Goal: Information Seeking & Learning: Learn about a topic

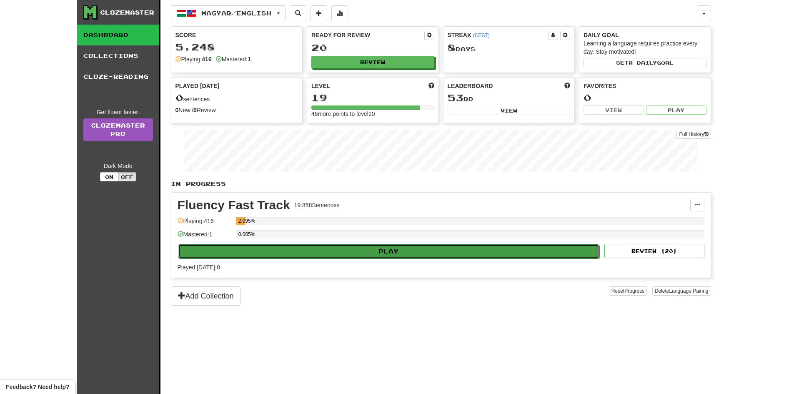
click at [430, 254] on button "Play" at bounding box center [389, 251] width 422 height 14
select select "**"
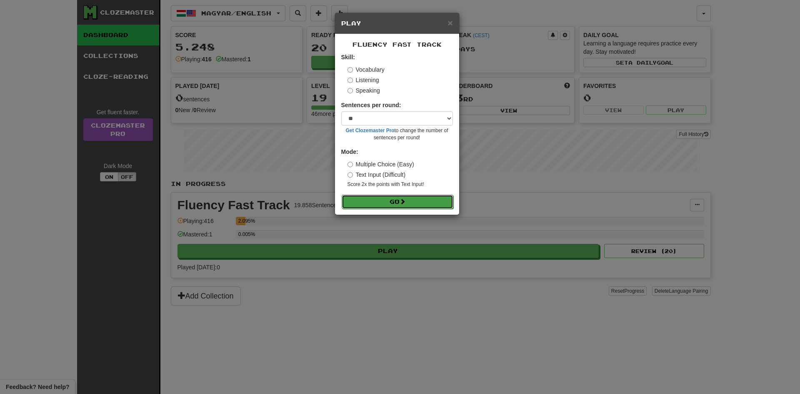
click at [398, 199] on button "Go" at bounding box center [398, 202] width 112 height 14
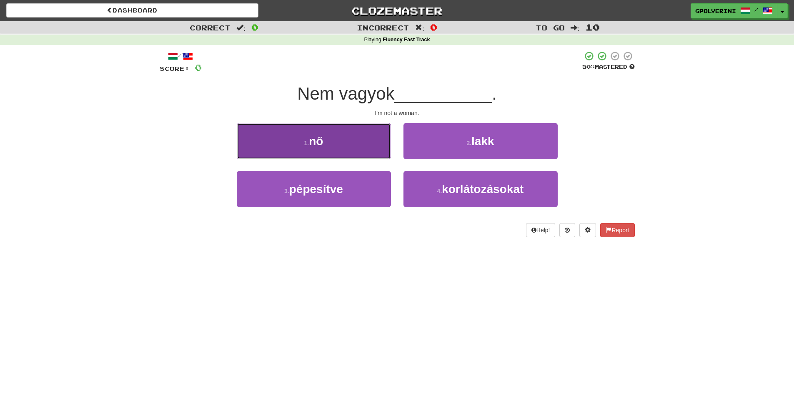
click at [325, 153] on button "1 . nő" at bounding box center [314, 141] width 154 height 36
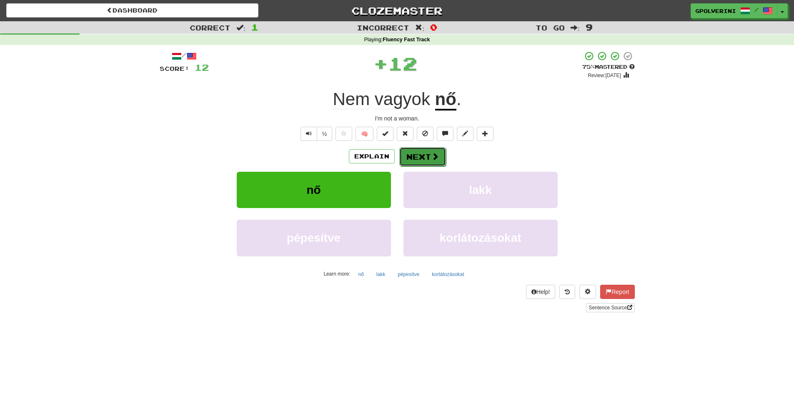
click at [404, 160] on button "Next" at bounding box center [422, 156] width 47 height 19
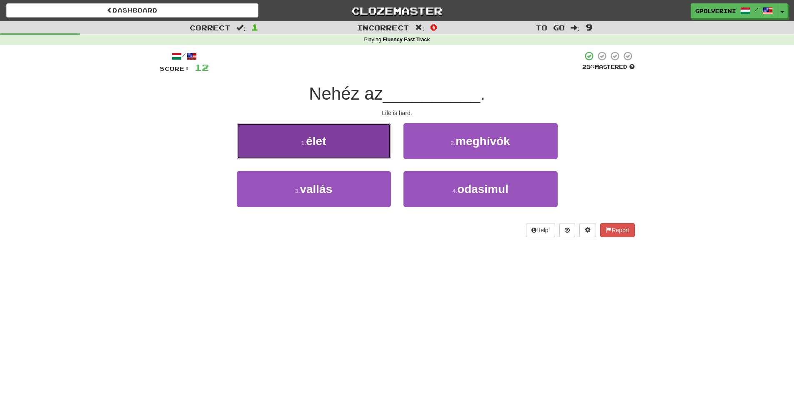
click at [357, 147] on button "1 . élet" at bounding box center [314, 141] width 154 height 36
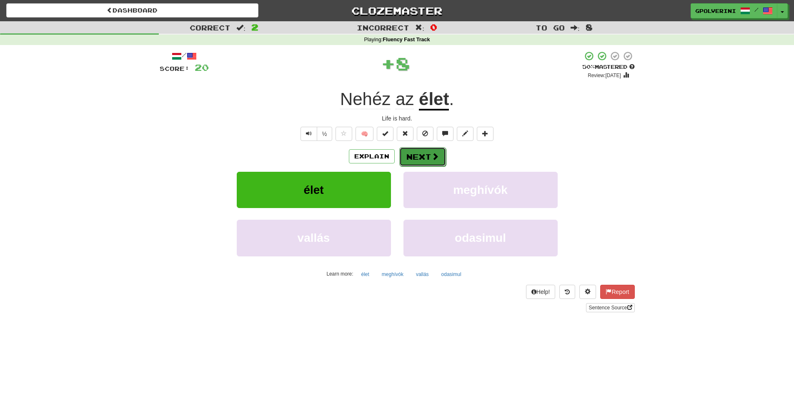
click at [417, 150] on button "Next" at bounding box center [422, 156] width 47 height 19
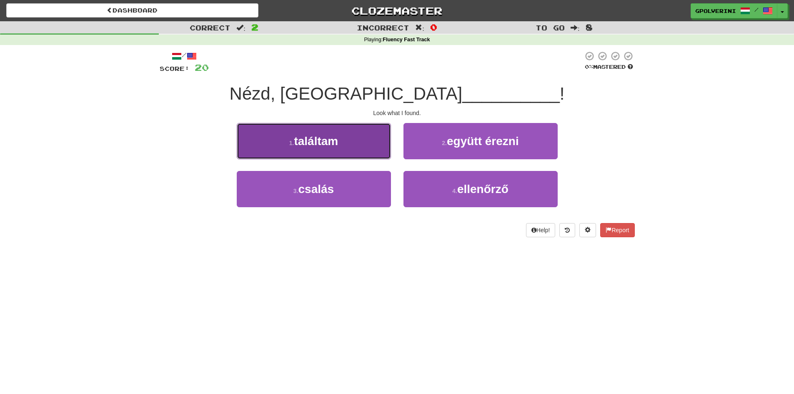
click at [347, 155] on button "1 . találtam" at bounding box center [314, 141] width 154 height 36
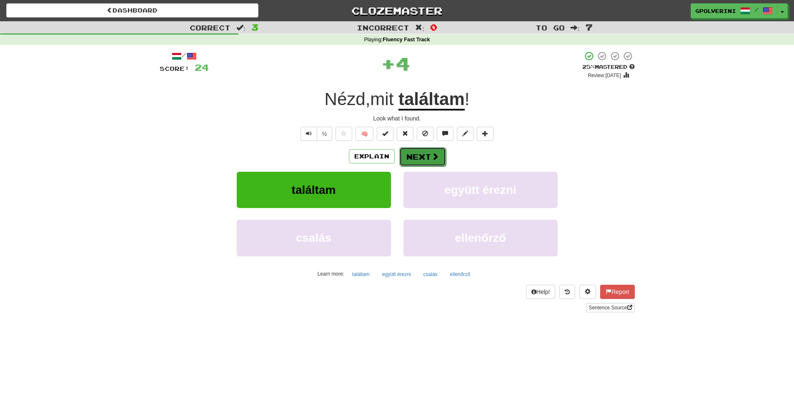
click at [420, 158] on button "Next" at bounding box center [422, 156] width 47 height 19
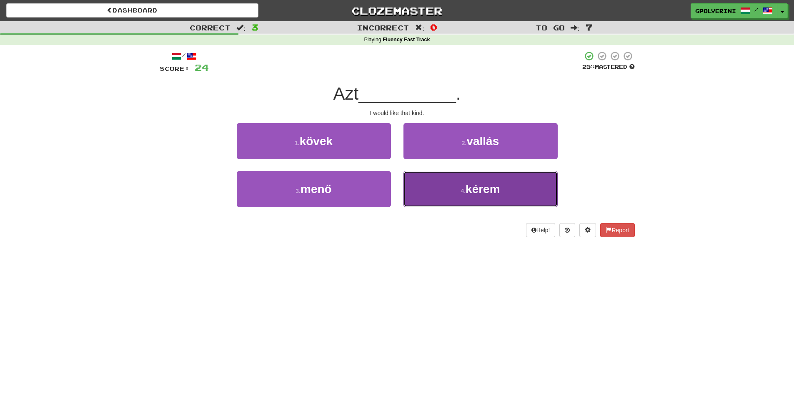
click at [427, 186] on button "4 . kérem" at bounding box center [480, 189] width 154 height 36
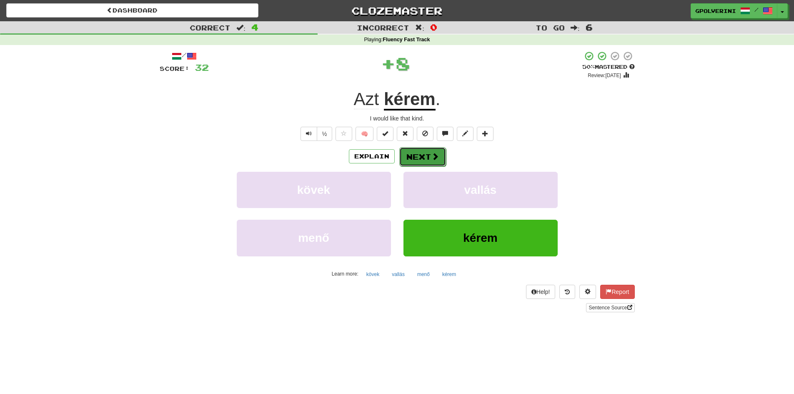
click at [422, 154] on button "Next" at bounding box center [422, 156] width 47 height 19
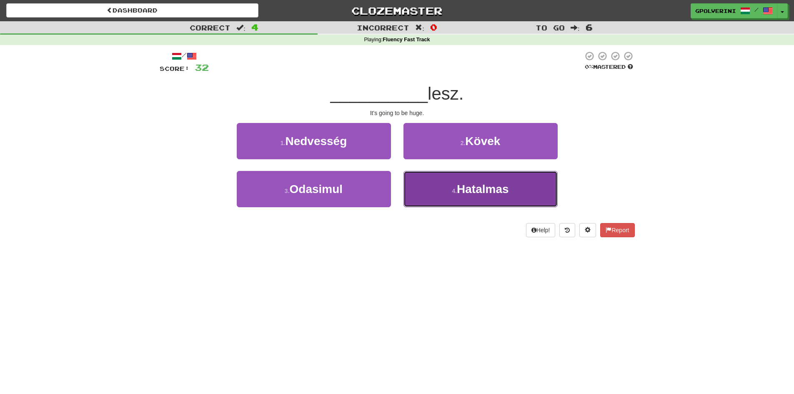
click at [442, 190] on button "4 . Hatalmas" at bounding box center [480, 189] width 154 height 36
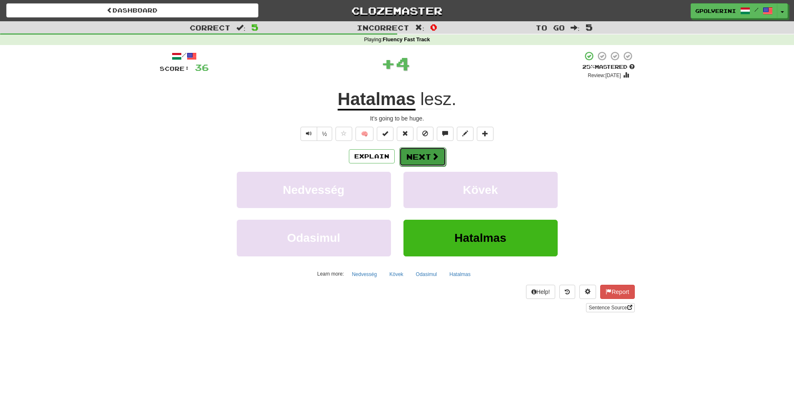
click at [420, 163] on button "Next" at bounding box center [422, 156] width 47 height 19
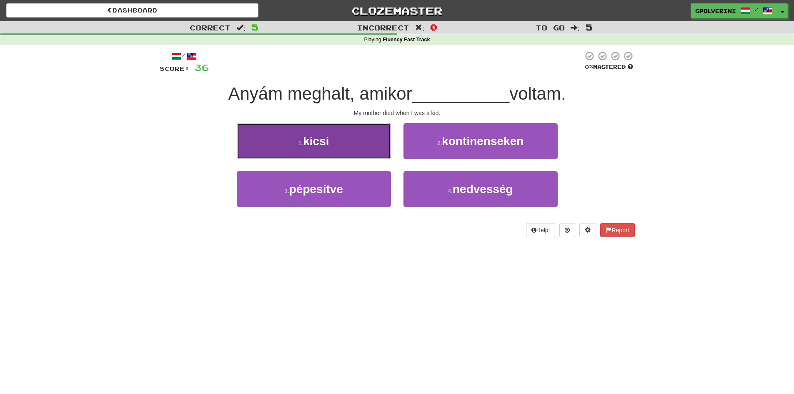
click at [310, 136] on span "kicsi" at bounding box center [316, 141] width 26 height 13
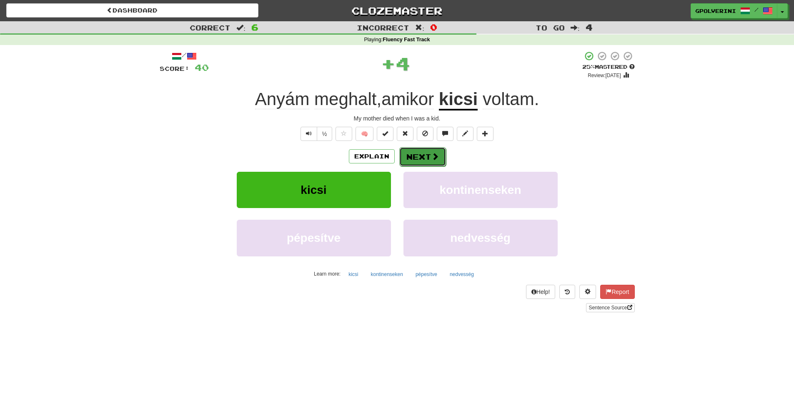
click at [415, 156] on button "Next" at bounding box center [422, 156] width 47 height 19
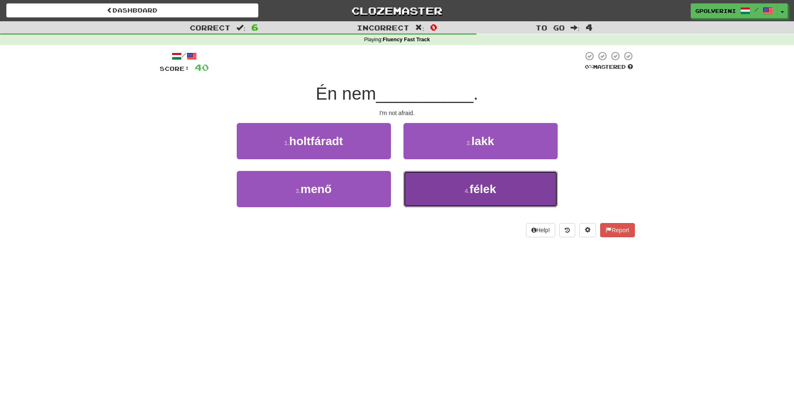
click at [432, 181] on button "4 . félek" at bounding box center [480, 189] width 154 height 36
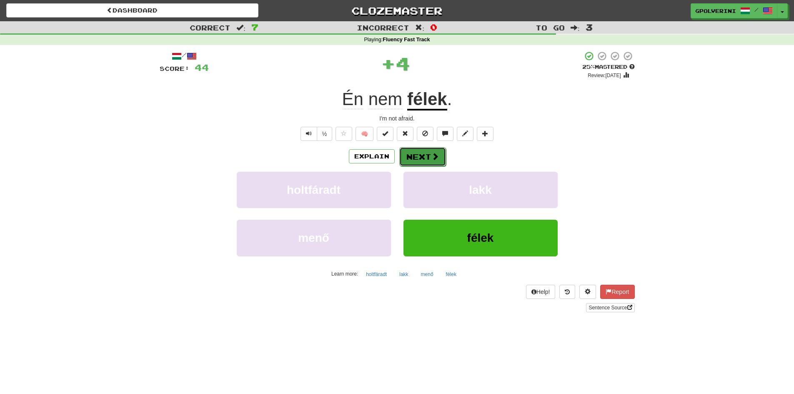
click at [420, 159] on button "Next" at bounding box center [422, 156] width 47 height 19
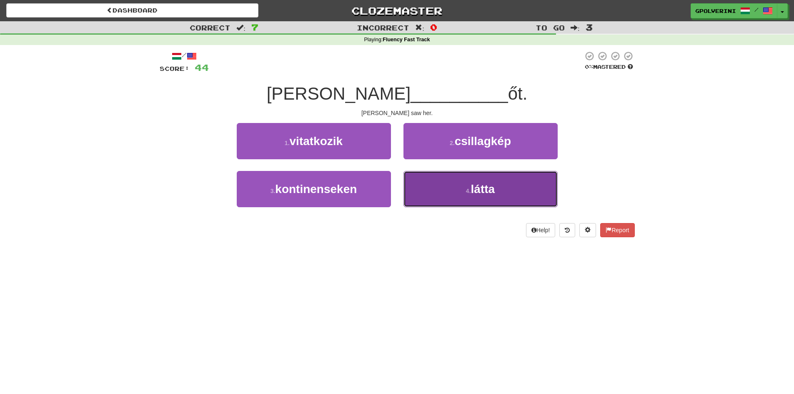
click at [438, 181] on button "4 . látta" at bounding box center [480, 189] width 154 height 36
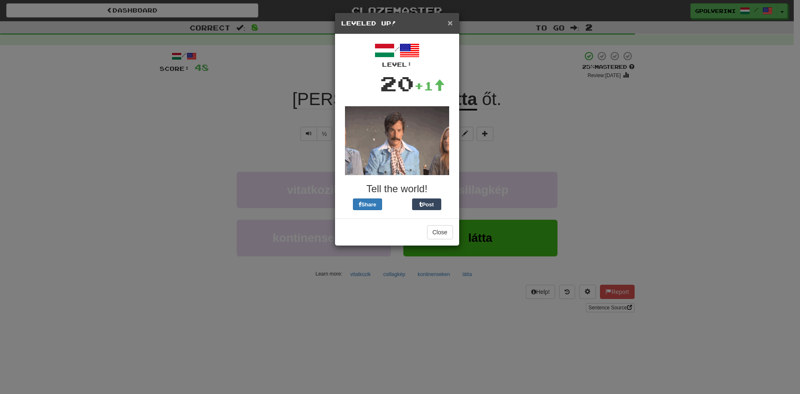
click at [449, 24] on span "×" at bounding box center [450, 23] width 5 height 10
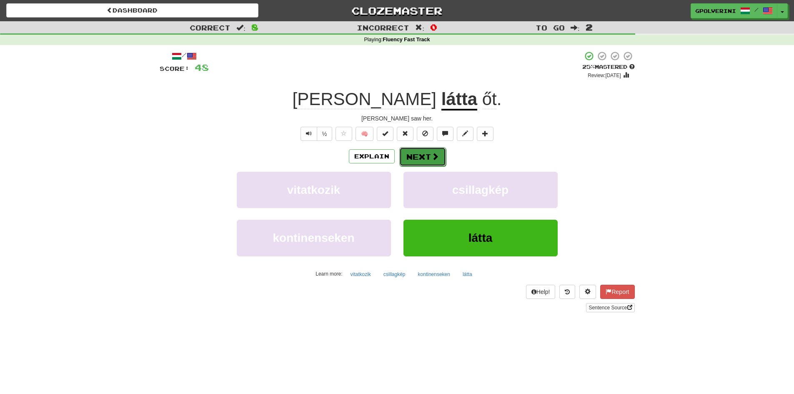
click at [417, 153] on button "Next" at bounding box center [422, 156] width 47 height 19
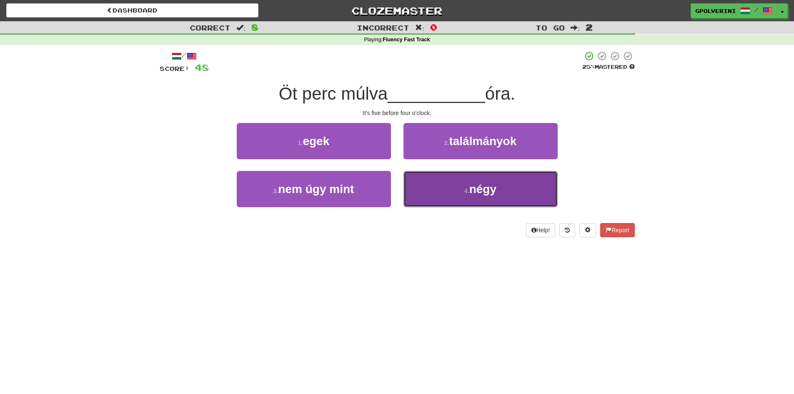
click at [450, 196] on button "4 . négy" at bounding box center [480, 189] width 154 height 36
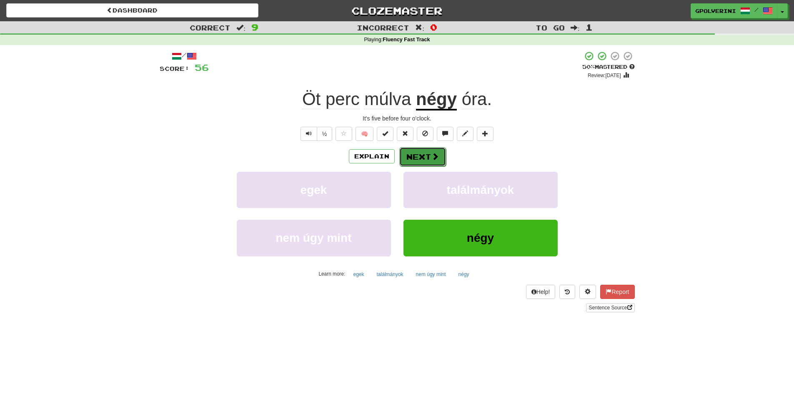
click at [427, 157] on button "Next" at bounding box center [422, 156] width 47 height 19
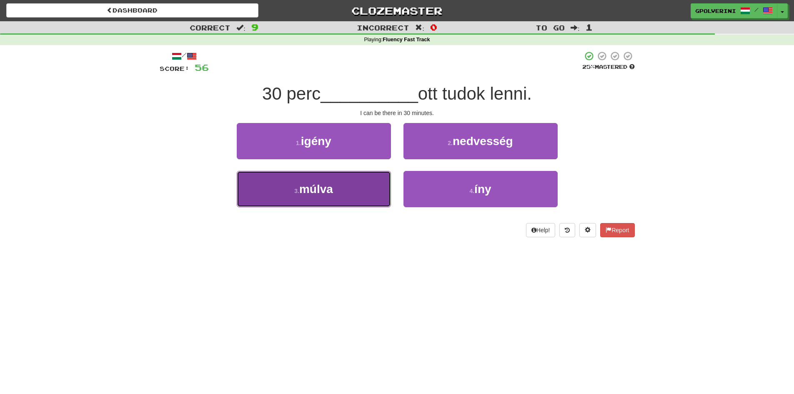
click at [337, 187] on button "3 . múlva" at bounding box center [314, 189] width 154 height 36
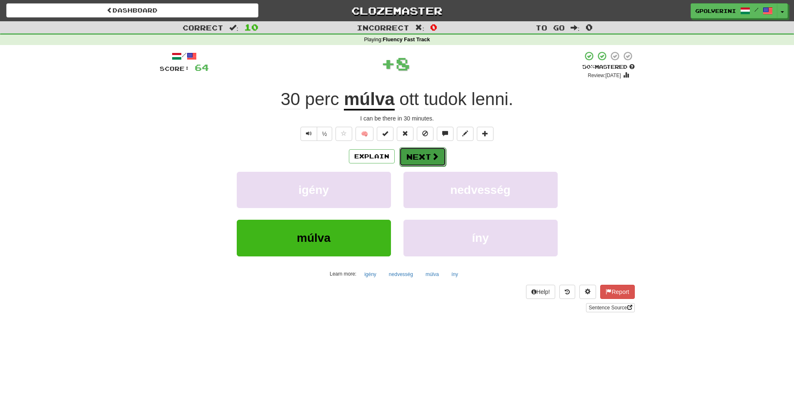
click at [411, 154] on button "Next" at bounding box center [422, 156] width 47 height 19
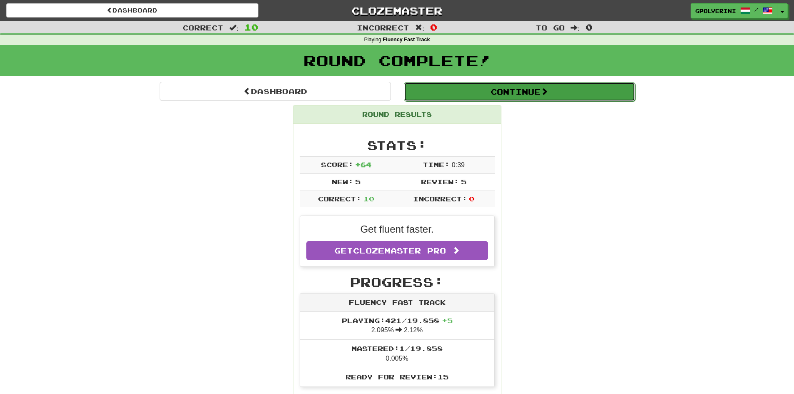
click at [474, 95] on button "Continue" at bounding box center [519, 91] width 231 height 19
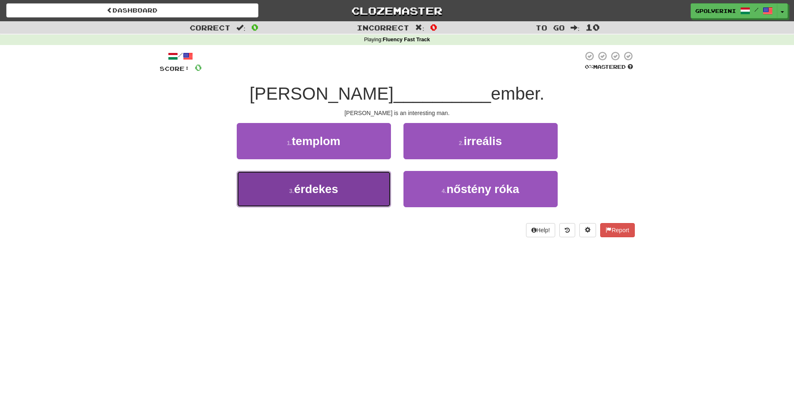
click at [335, 193] on span "érdekes" at bounding box center [316, 189] width 44 height 13
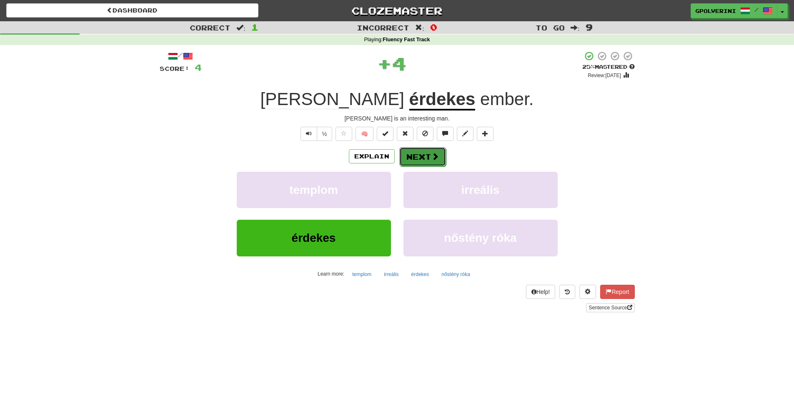
click at [429, 158] on button "Next" at bounding box center [422, 156] width 47 height 19
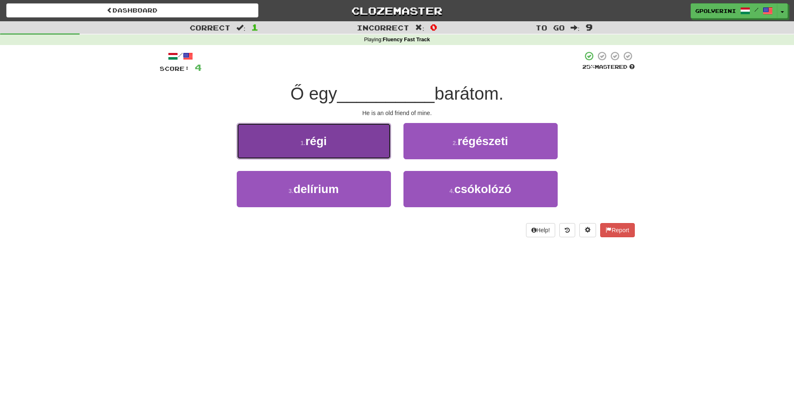
click at [303, 149] on button "1 . régi" at bounding box center [314, 141] width 154 height 36
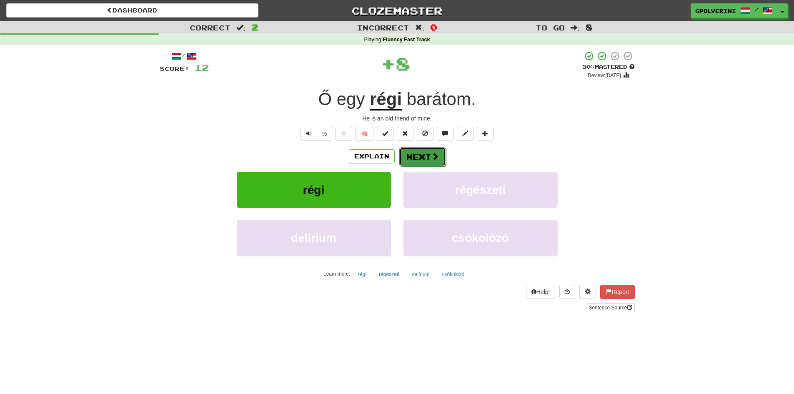
click at [416, 154] on button "Next" at bounding box center [422, 156] width 47 height 19
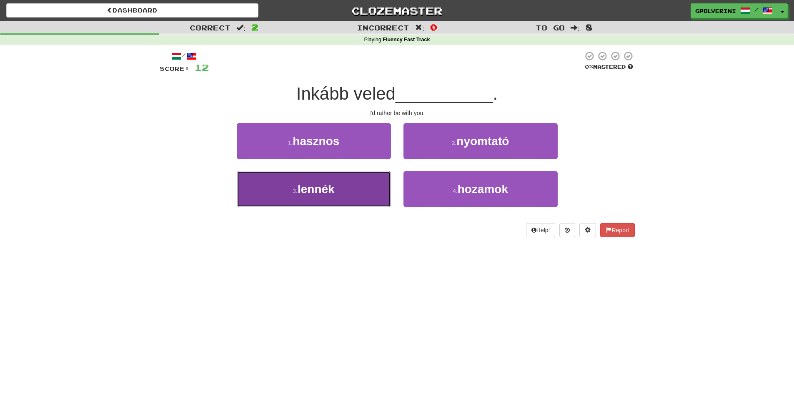
click at [312, 196] on button "3 . lennék" at bounding box center [314, 189] width 154 height 36
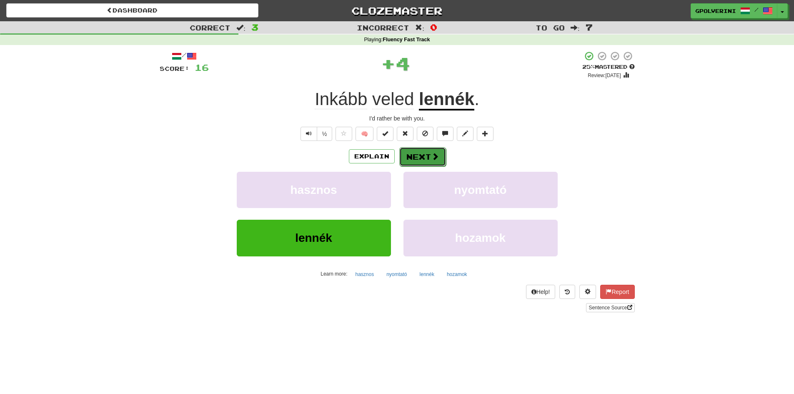
click at [425, 160] on button "Next" at bounding box center [422, 156] width 47 height 19
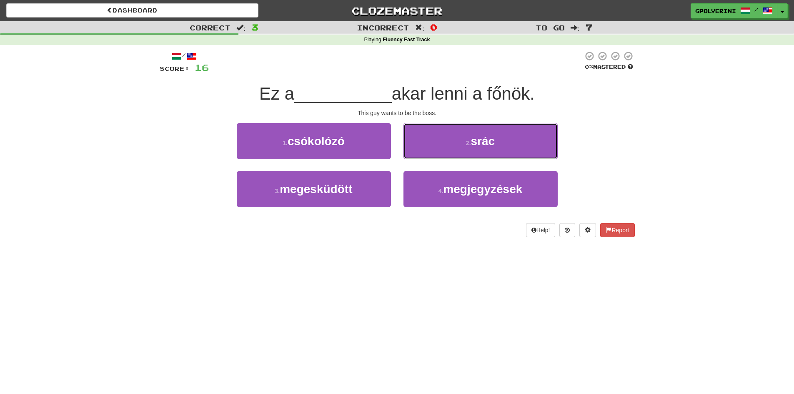
click at [449, 143] on button "2 . srác" at bounding box center [480, 141] width 154 height 36
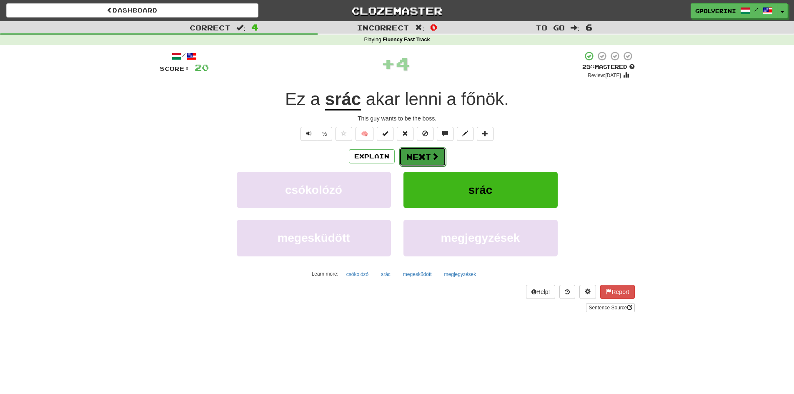
click at [416, 158] on button "Next" at bounding box center [422, 156] width 47 height 19
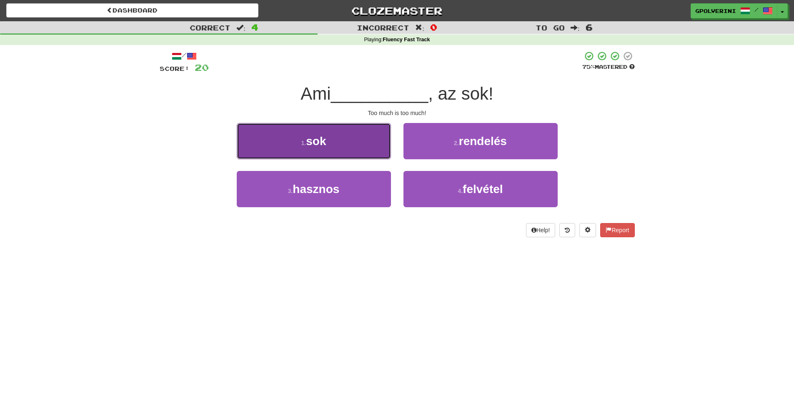
click at [348, 141] on button "1 . sok" at bounding box center [314, 141] width 154 height 36
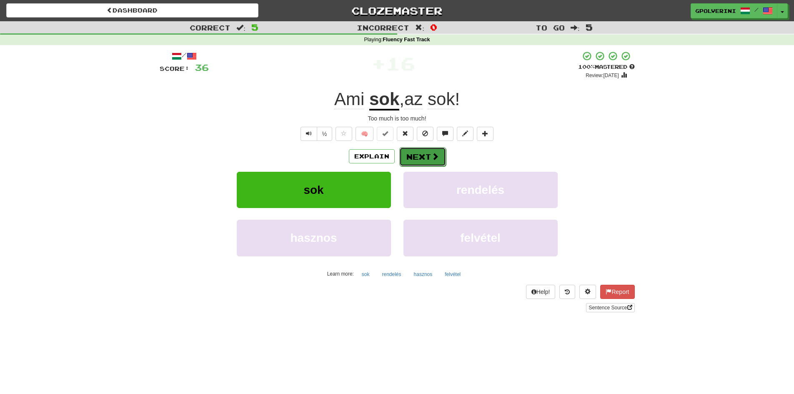
click at [431, 163] on button "Next" at bounding box center [422, 156] width 47 height 19
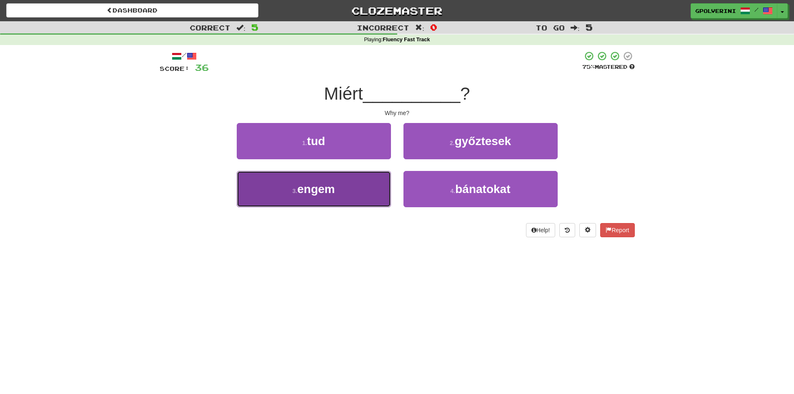
click at [330, 191] on span "engem" at bounding box center [316, 189] width 38 height 13
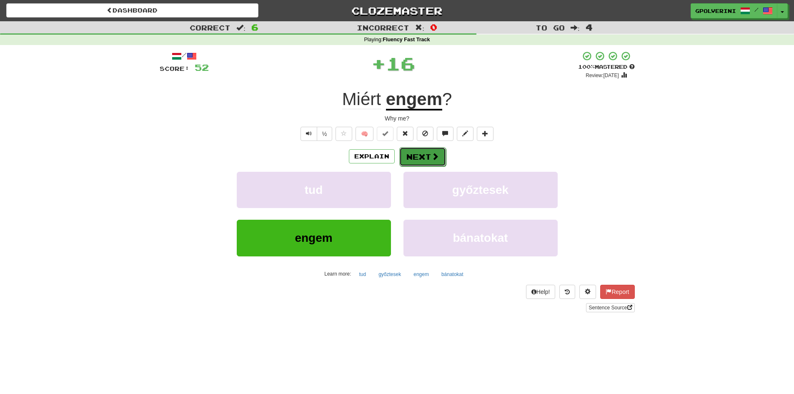
click at [431, 157] on span at bounding box center [435, 157] width 8 height 8
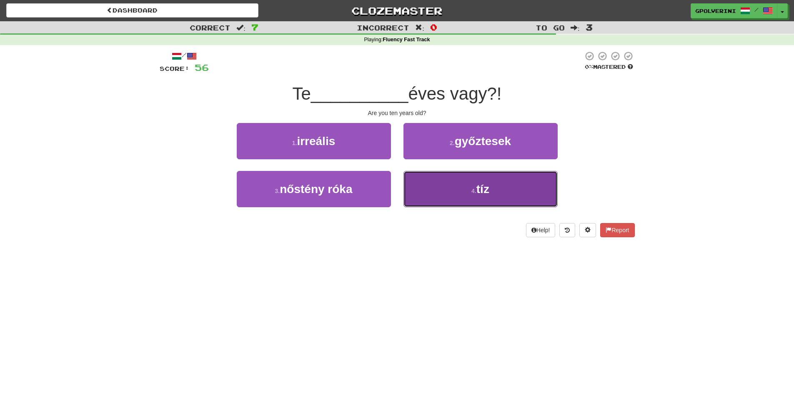
click at [436, 200] on button "4 . tíz" at bounding box center [480, 189] width 154 height 36
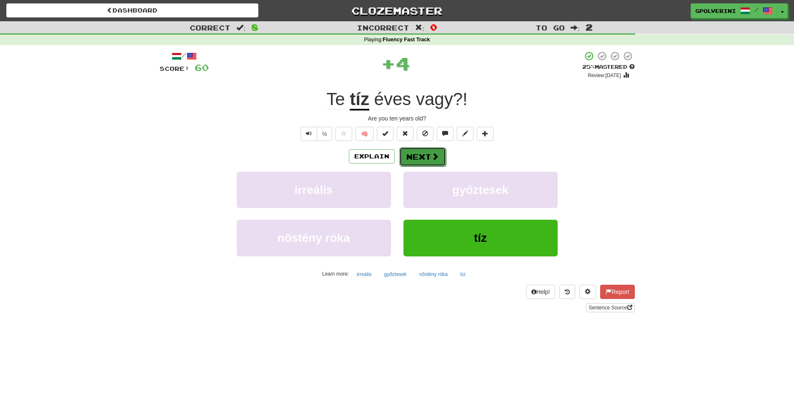
click at [408, 159] on button "Next" at bounding box center [422, 156] width 47 height 19
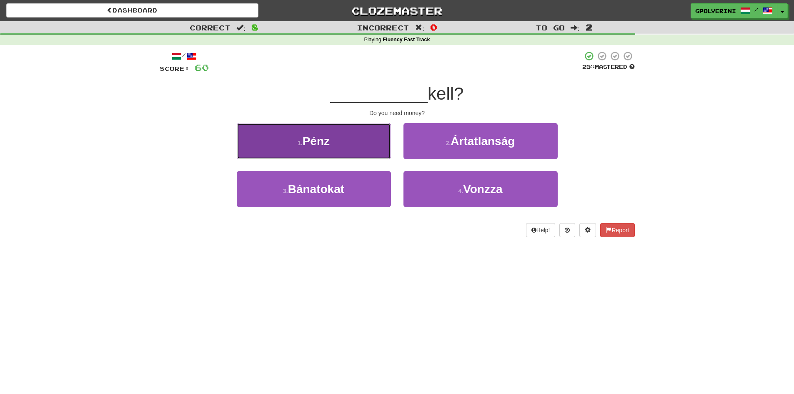
click at [353, 140] on button "1 . Pénz" at bounding box center [314, 141] width 154 height 36
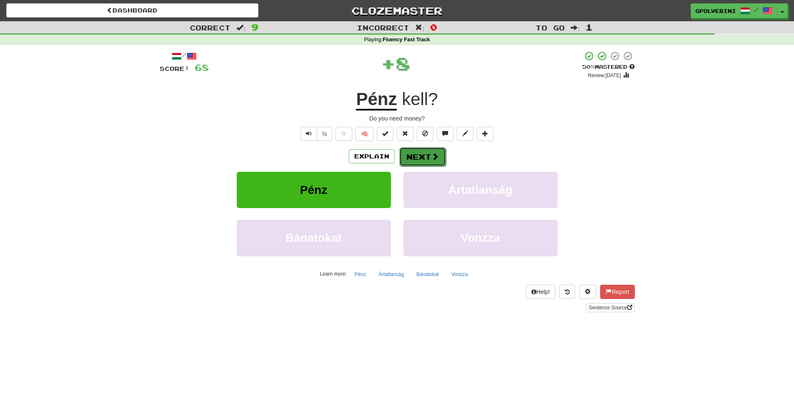
click at [424, 159] on button "Next" at bounding box center [422, 156] width 47 height 19
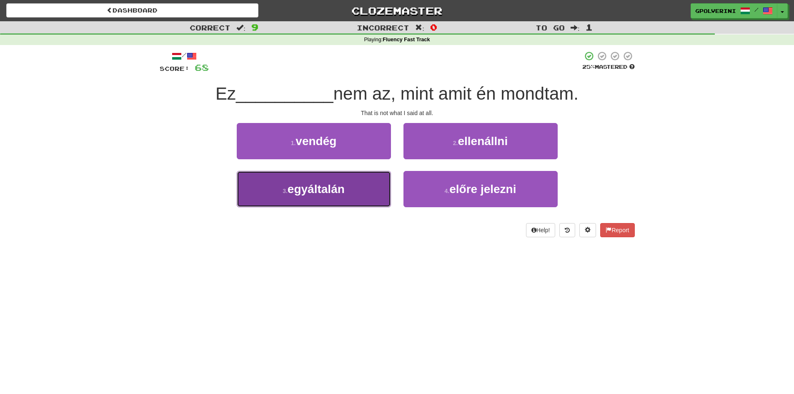
click at [338, 185] on span "egyáltalán" at bounding box center [316, 189] width 57 height 13
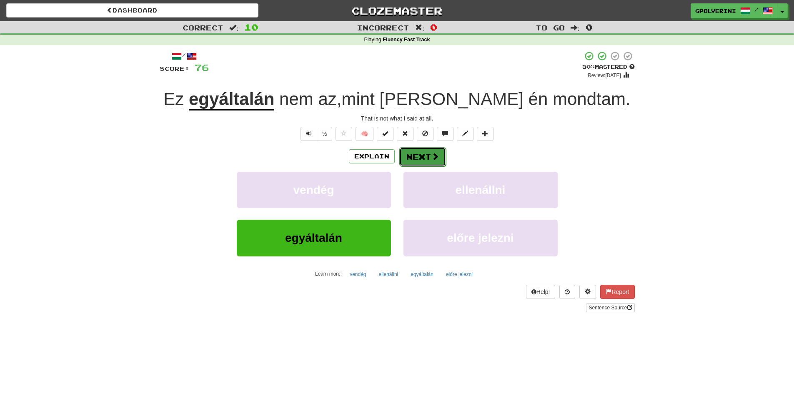
click at [411, 154] on button "Next" at bounding box center [422, 156] width 47 height 19
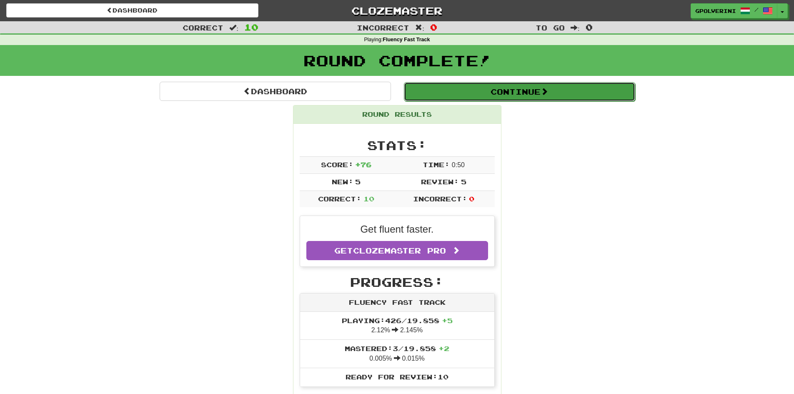
click at [481, 96] on button "Continue" at bounding box center [519, 91] width 231 height 19
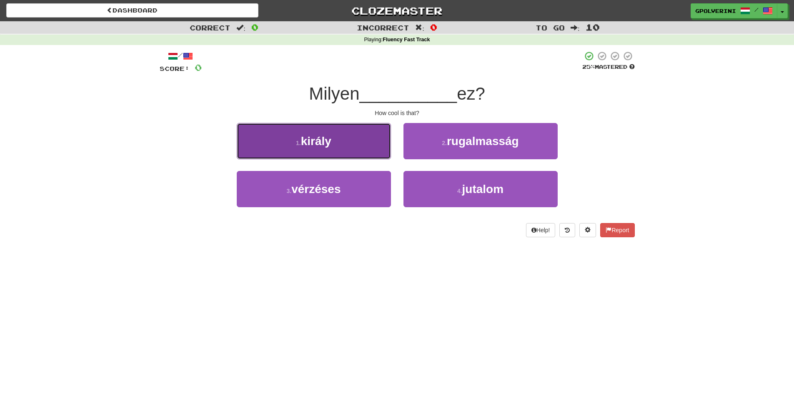
click at [333, 134] on button "1 . király" at bounding box center [314, 141] width 154 height 36
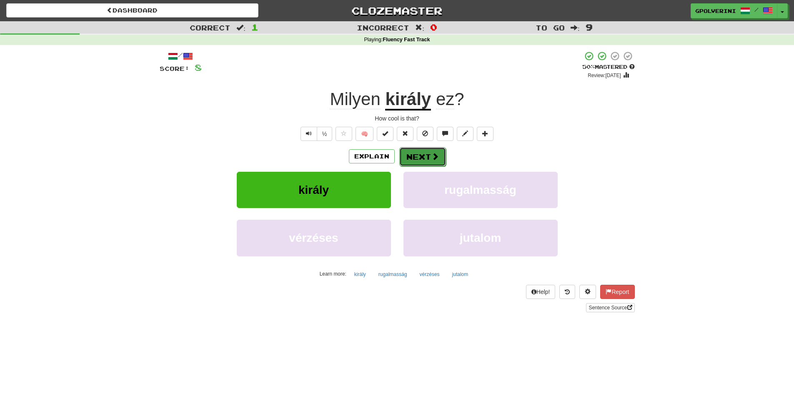
click at [423, 153] on button "Next" at bounding box center [422, 156] width 47 height 19
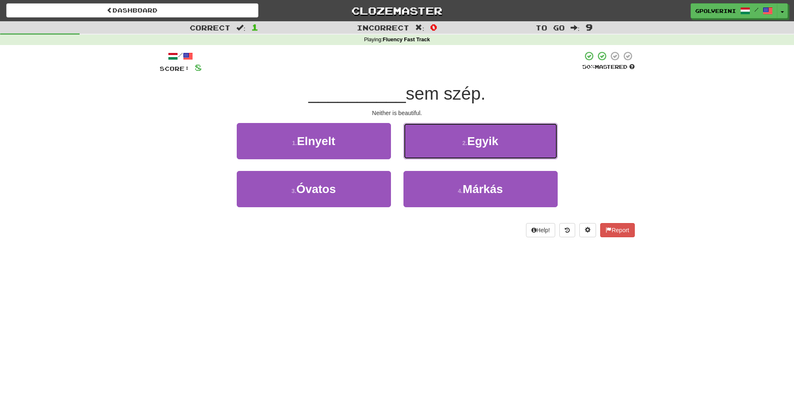
click at [423, 153] on button "2 . Egyik" at bounding box center [480, 141] width 154 height 36
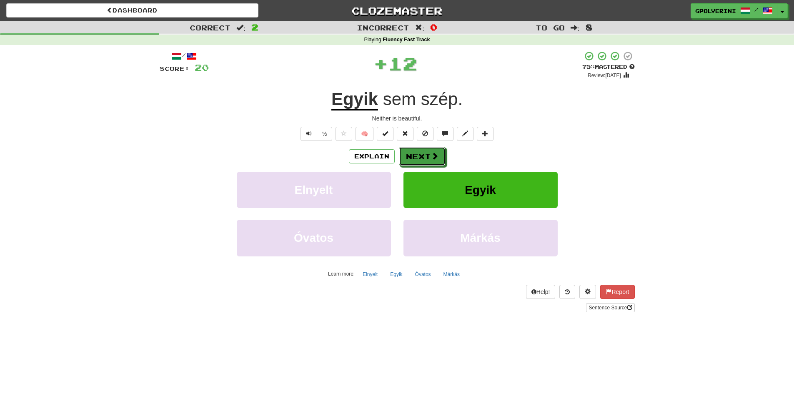
click at [423, 153] on button "Next" at bounding box center [422, 156] width 47 height 19
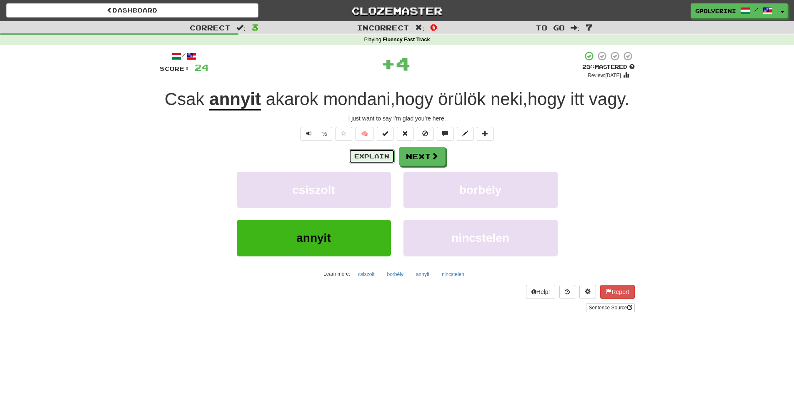
click at [380, 153] on button "Explain" at bounding box center [372, 156] width 46 height 14
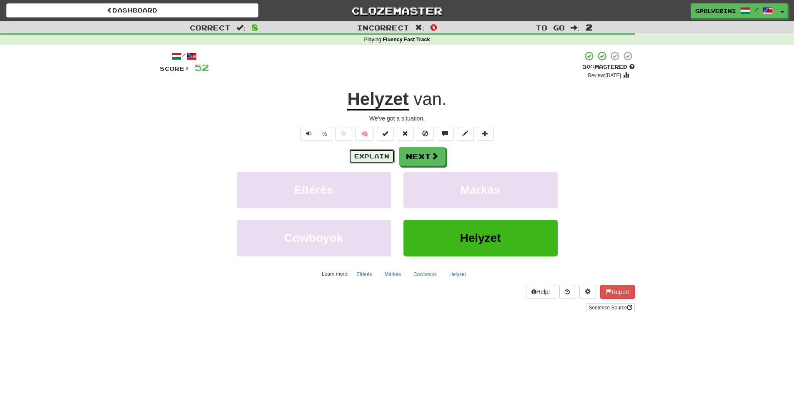
click at [359, 154] on button "Explain" at bounding box center [372, 156] width 46 height 14
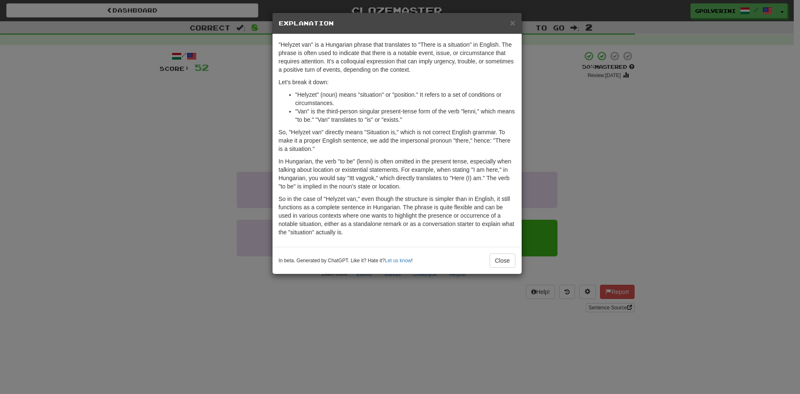
click at [383, 303] on div "× Explanation "Helyzet van" is a Hungarian phrase that translates to "There is …" at bounding box center [400, 197] width 800 height 394
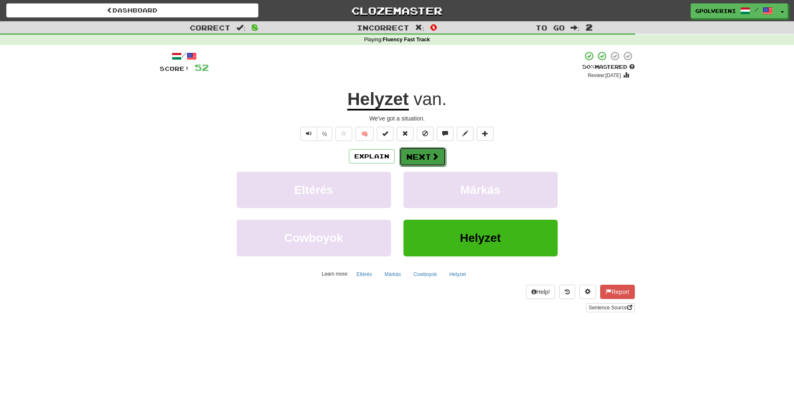
click at [423, 156] on button "Next" at bounding box center [422, 156] width 47 height 19
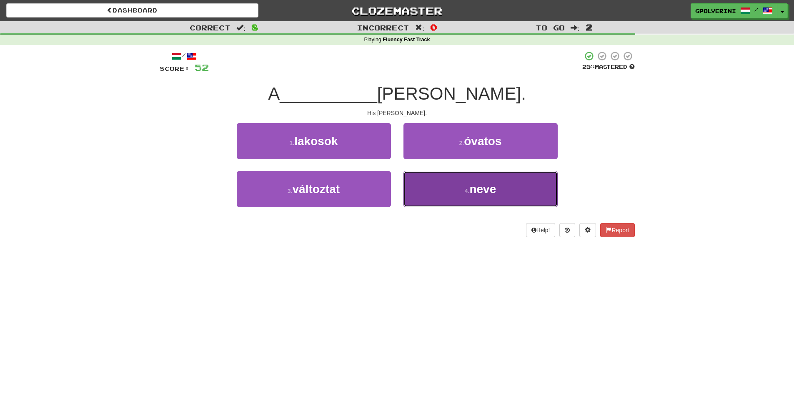
click at [430, 183] on button "4 . neve" at bounding box center [480, 189] width 154 height 36
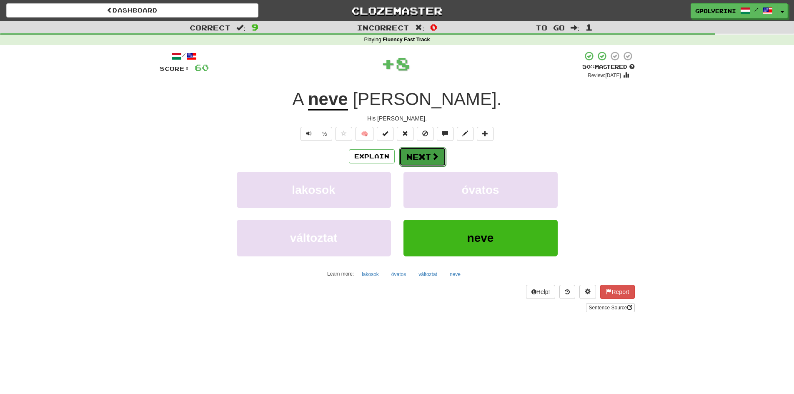
click at [424, 156] on button "Next" at bounding box center [422, 156] width 47 height 19
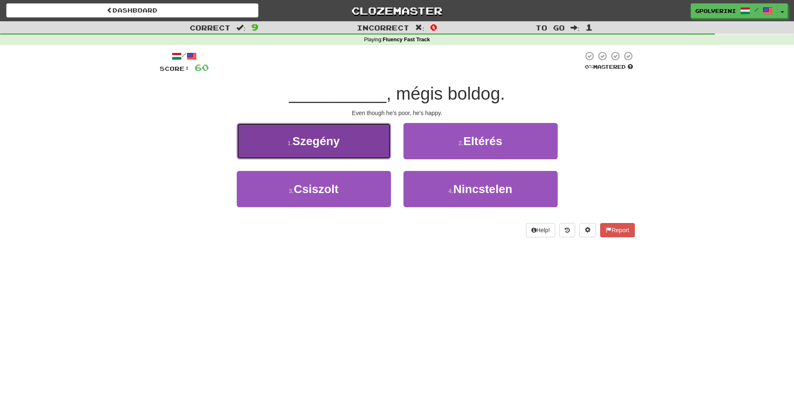
click at [345, 149] on button "1 . Szegény" at bounding box center [314, 141] width 154 height 36
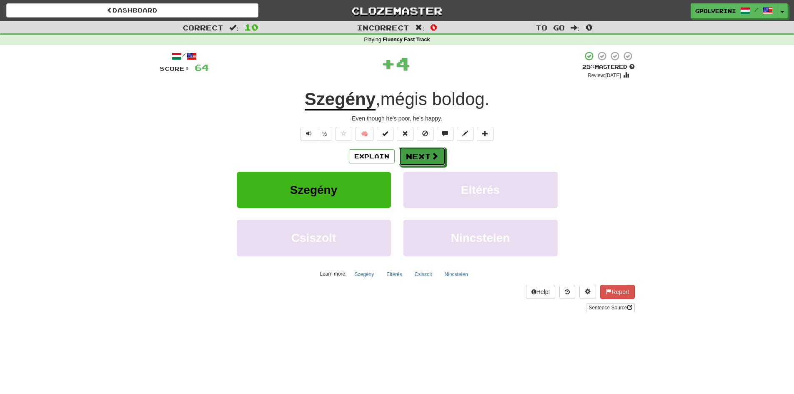
click at [445, 158] on div "Explain Next" at bounding box center [397, 156] width 475 height 19
click at [434, 161] on button "Next" at bounding box center [422, 156] width 47 height 19
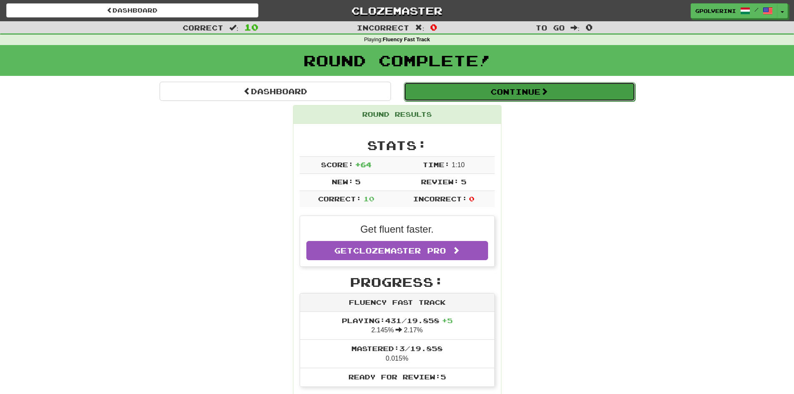
click at [437, 95] on button "Continue" at bounding box center [519, 91] width 231 height 19
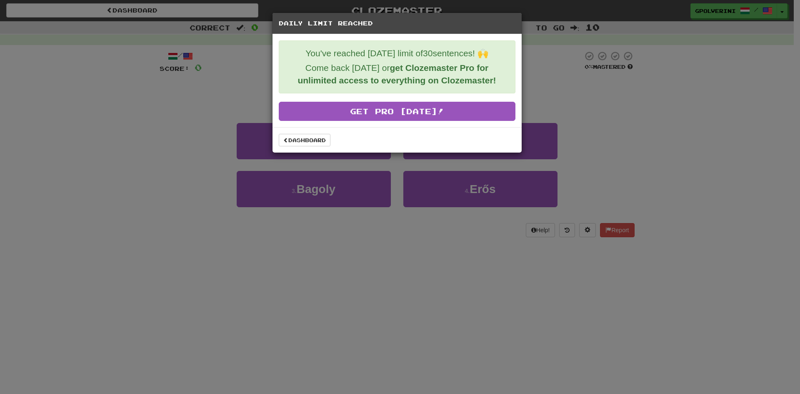
click at [305, 146] on div "Dashboard" at bounding box center [397, 139] width 249 height 25
click at [303, 139] on link "Dashboard" at bounding box center [305, 140] width 52 height 13
